Goal: Task Accomplishment & Management: Manage account settings

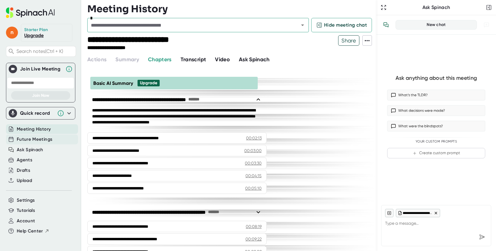
click at [32, 138] on span "Future Meetings" at bounding box center [35, 139] width 36 height 7
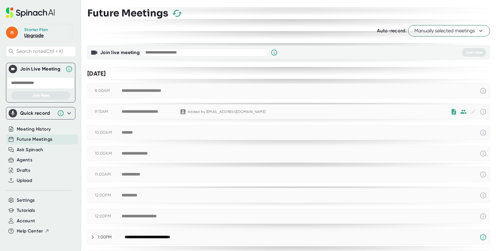
click at [450, 29] on span "Manually selected meetings" at bounding box center [449, 30] width 69 height 7
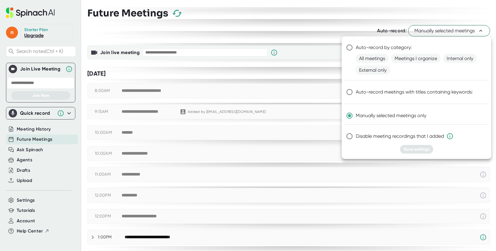
click at [260, 25] on div at bounding box center [248, 125] width 496 height 251
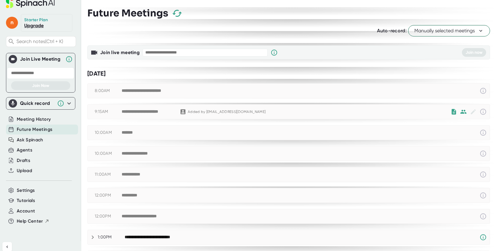
scroll to position [15, 0]
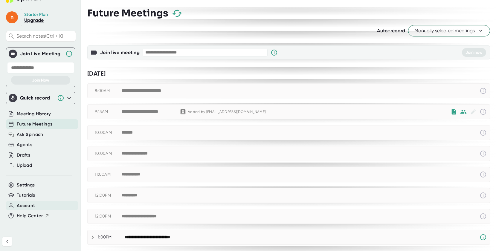
drag, startPoint x: 23, startPoint y: 204, endPoint x: 35, endPoint y: 214, distance: 15.3
click at [24, 204] on span "Account" at bounding box center [26, 206] width 18 height 7
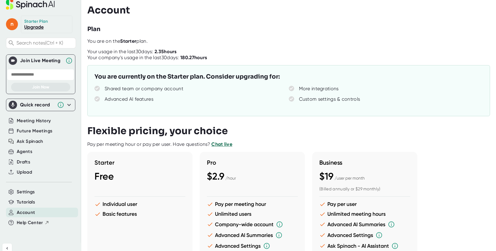
scroll to position [15, 0]
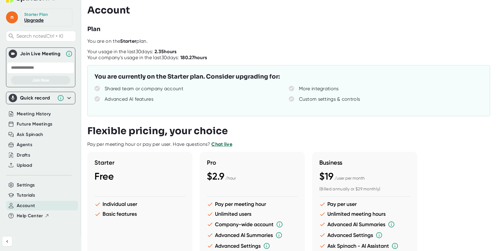
click at [7, 242] on icon at bounding box center [7, 241] width 5 height 5
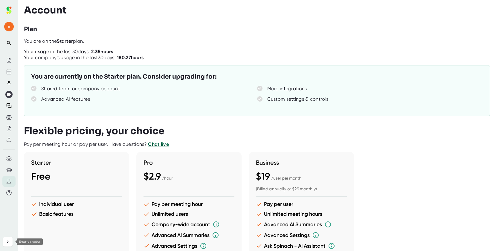
click at [8, 242] on icon at bounding box center [7, 242] width 1 height 2
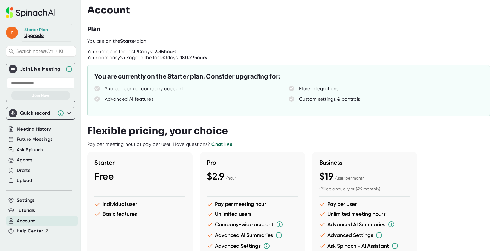
click at [14, 32] on span "n" at bounding box center [12, 33] width 12 height 12
click at [32, 74] on b "Logout" at bounding box center [25, 72] width 13 height 5
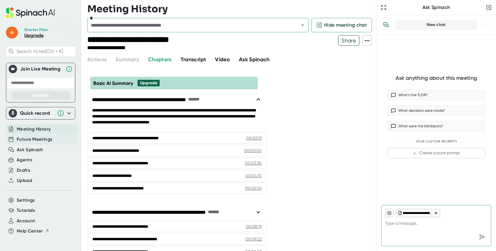
type textarea "x"
click at [35, 138] on span "Future Meetings" at bounding box center [35, 139] width 36 height 7
